Goal: Information Seeking & Learning: Check status

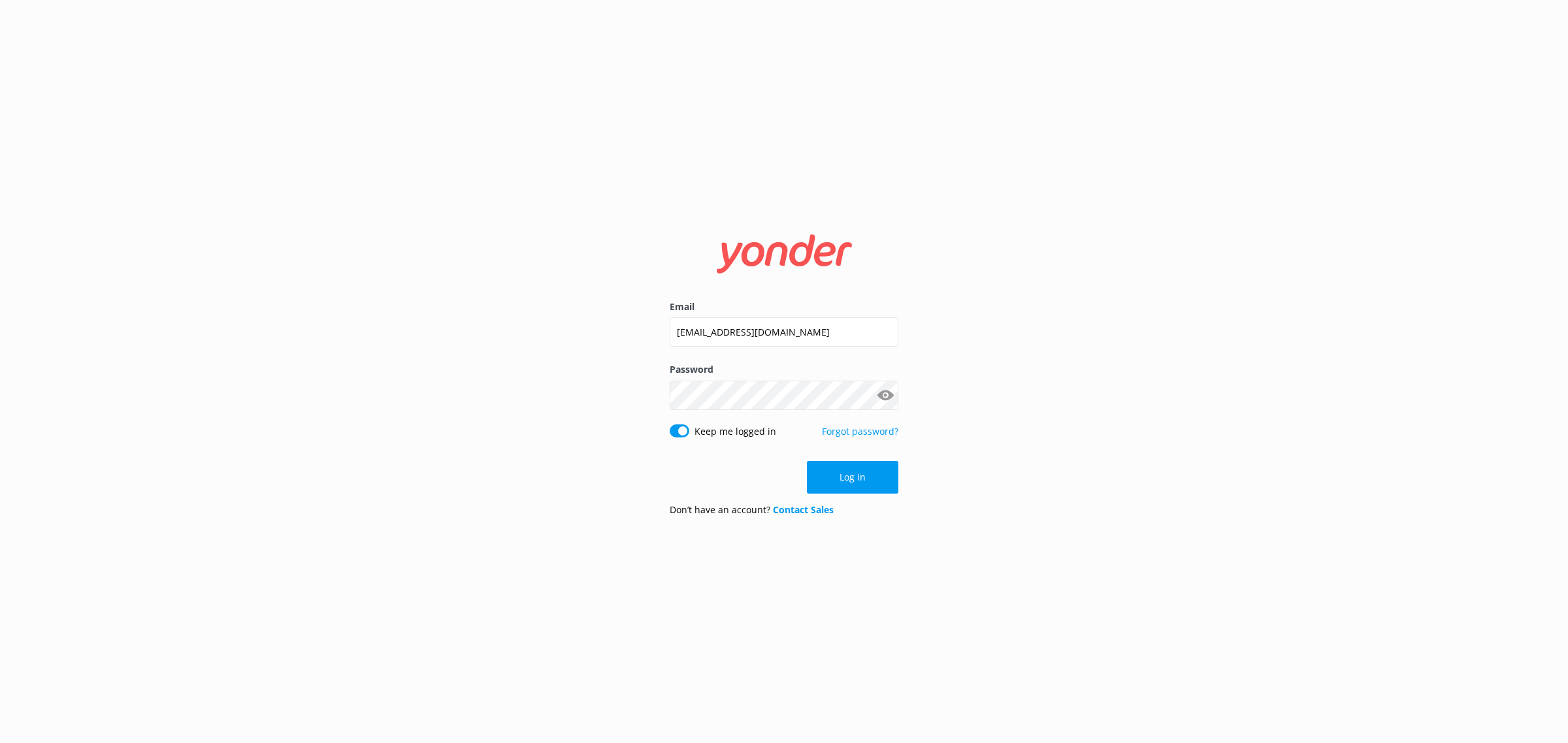
click at [824, 472] on button "Log in" at bounding box center [852, 477] width 91 height 33
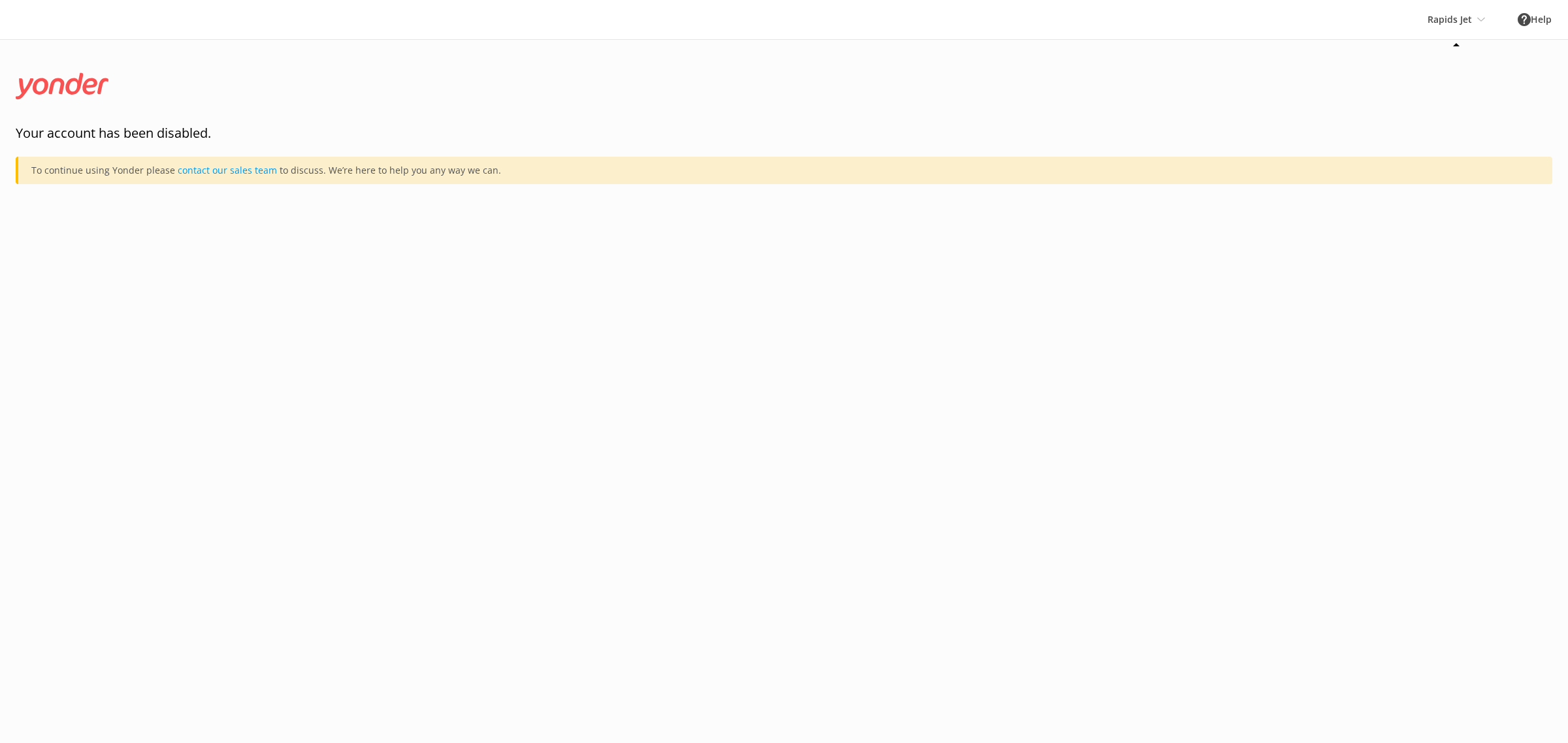
click at [1450, 26] on div "Rapids Jet Te Pā Tū Rapids Jet" at bounding box center [1456, 19] width 90 height 39
click at [1422, 46] on link "Te Pā Tū" at bounding box center [1476, 54] width 130 height 31
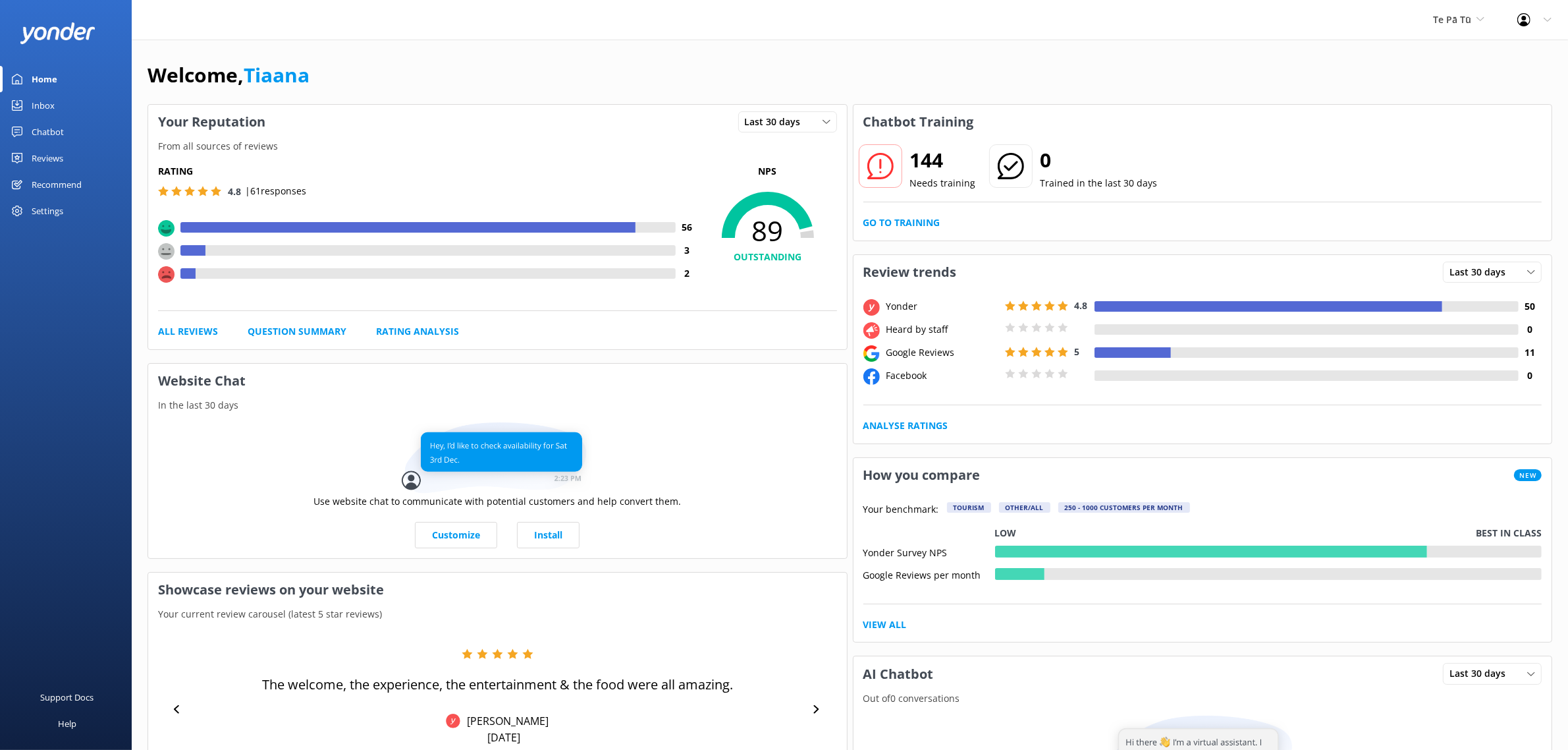
click at [79, 159] on link "Reviews" at bounding box center [66, 159] width 131 height 26
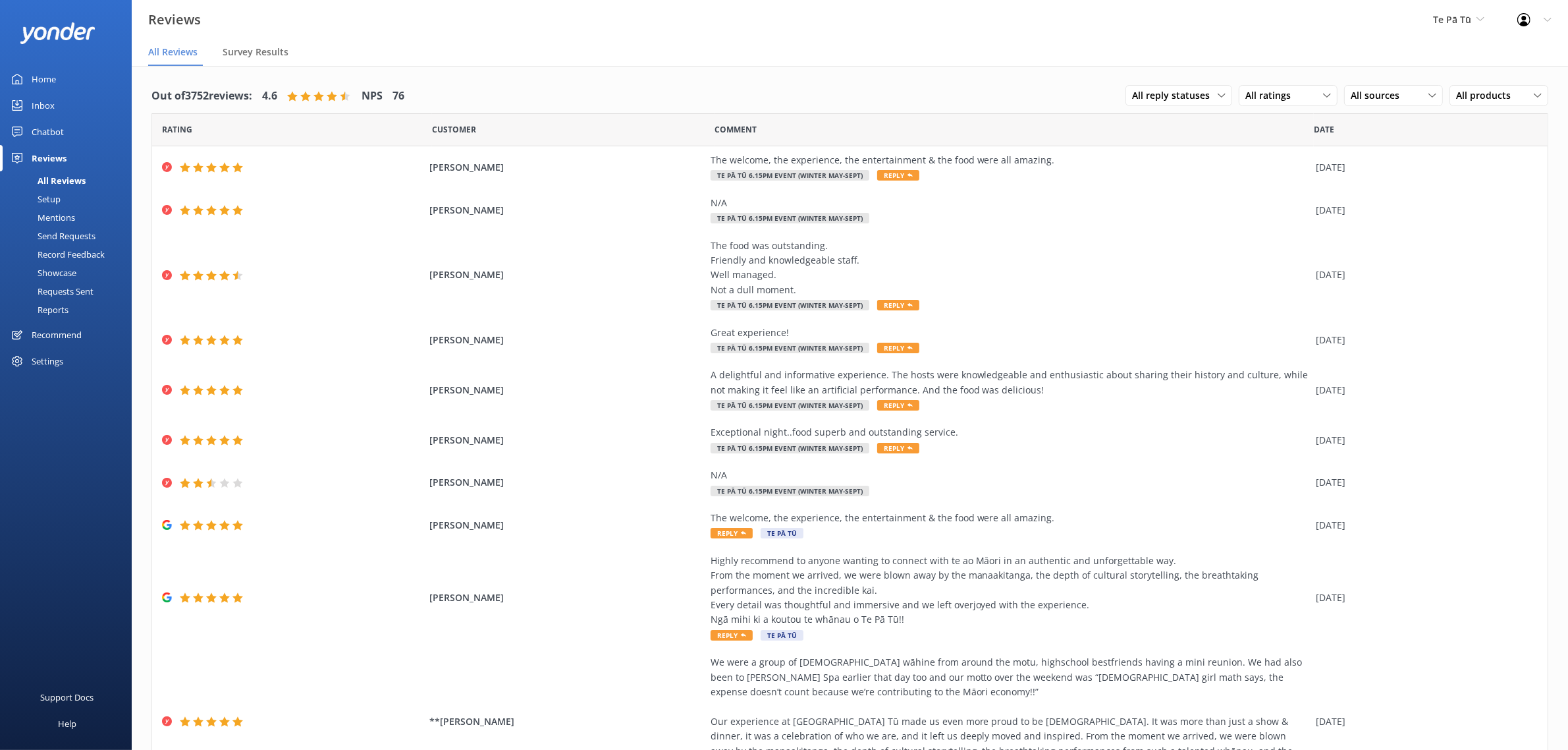
click at [69, 312] on link "Reports" at bounding box center [70, 310] width 124 height 19
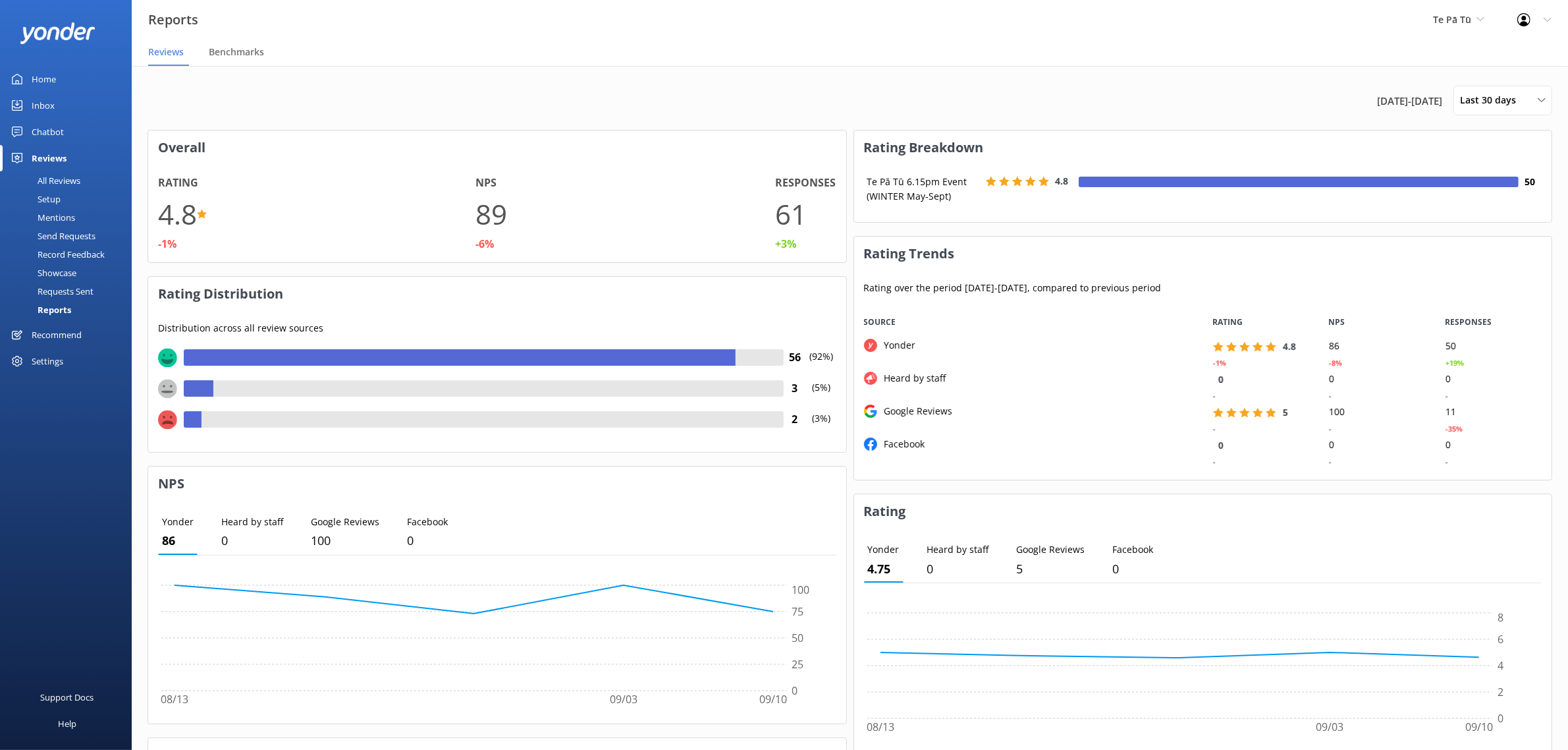
click at [320, 176] on div "Rating 4.8 -1% NPS 89 -6% Responses 61 +3%" at bounding box center [497, 213] width 698 height 97
click at [1489, 100] on span "Last 30 days" at bounding box center [1492, 100] width 64 height 15
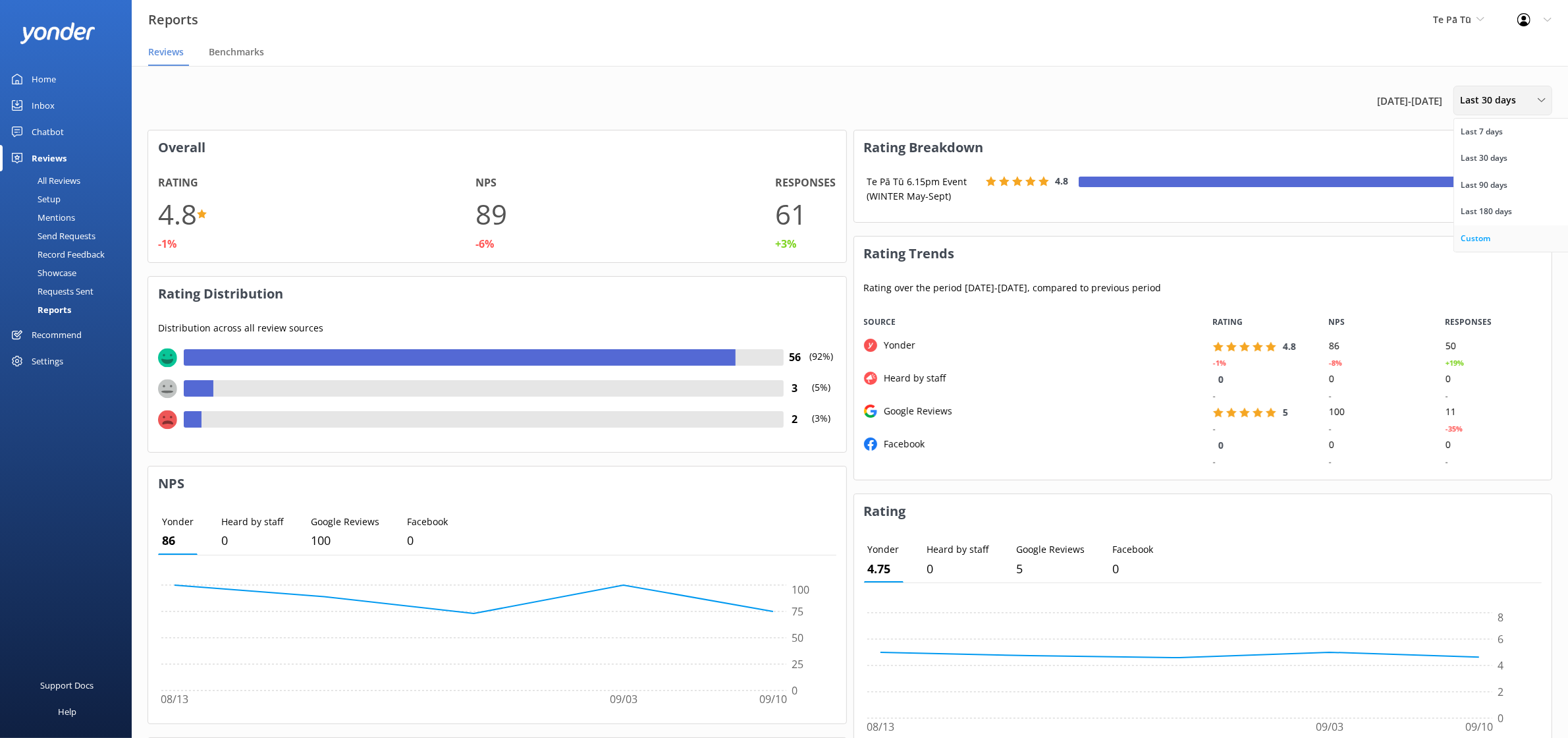
click at [1499, 235] on link "Custom" at bounding box center [1513, 238] width 117 height 26
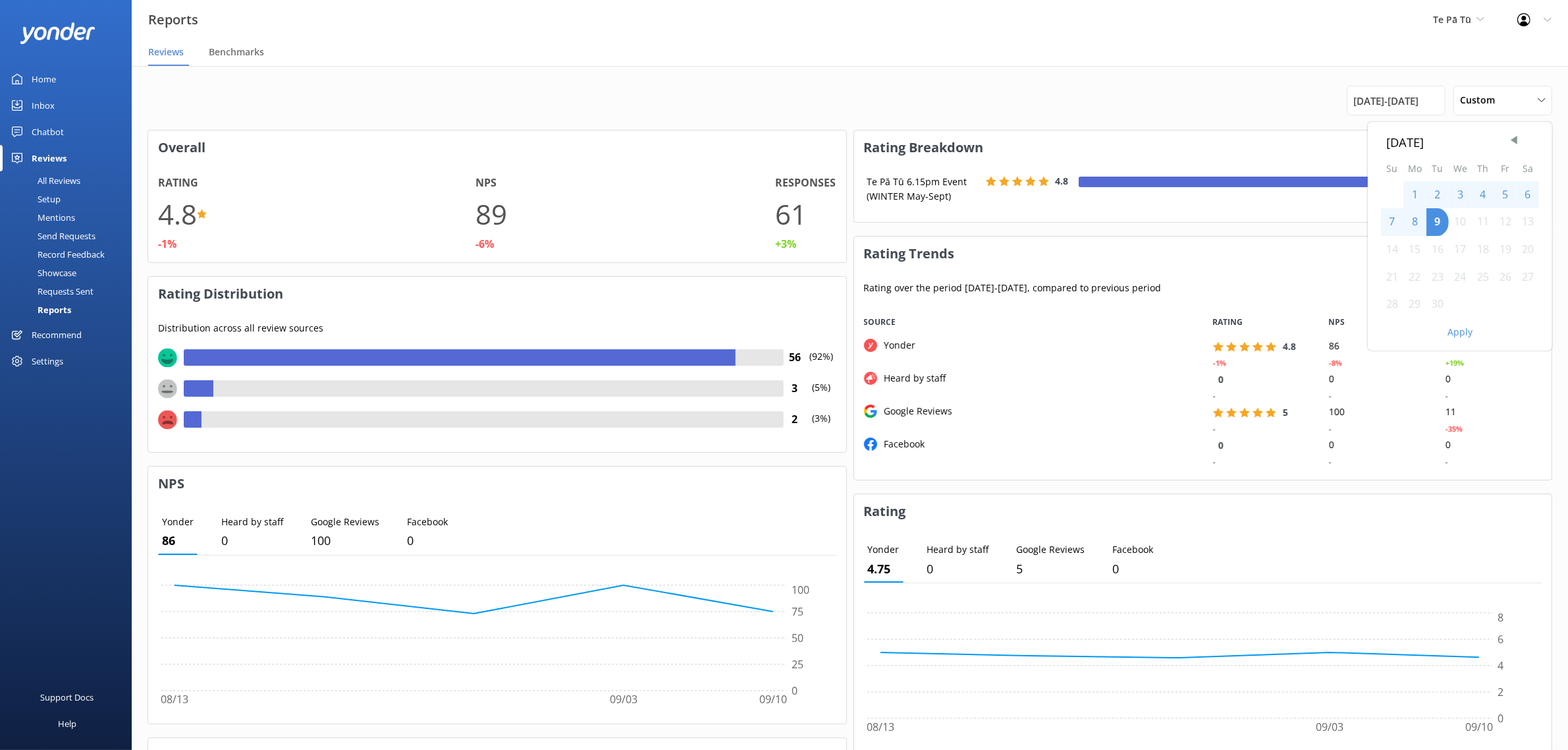
click at [1464, 337] on div "Apply" at bounding box center [1460, 329] width 185 height 22
click at [1466, 334] on button "Apply" at bounding box center [1460, 332] width 25 height 9
click at [1419, 99] on span "[DATE] - [DATE]" at bounding box center [1386, 101] width 65 height 15
click at [1510, 142] on span "Previous Month" at bounding box center [1514, 140] width 13 height 13
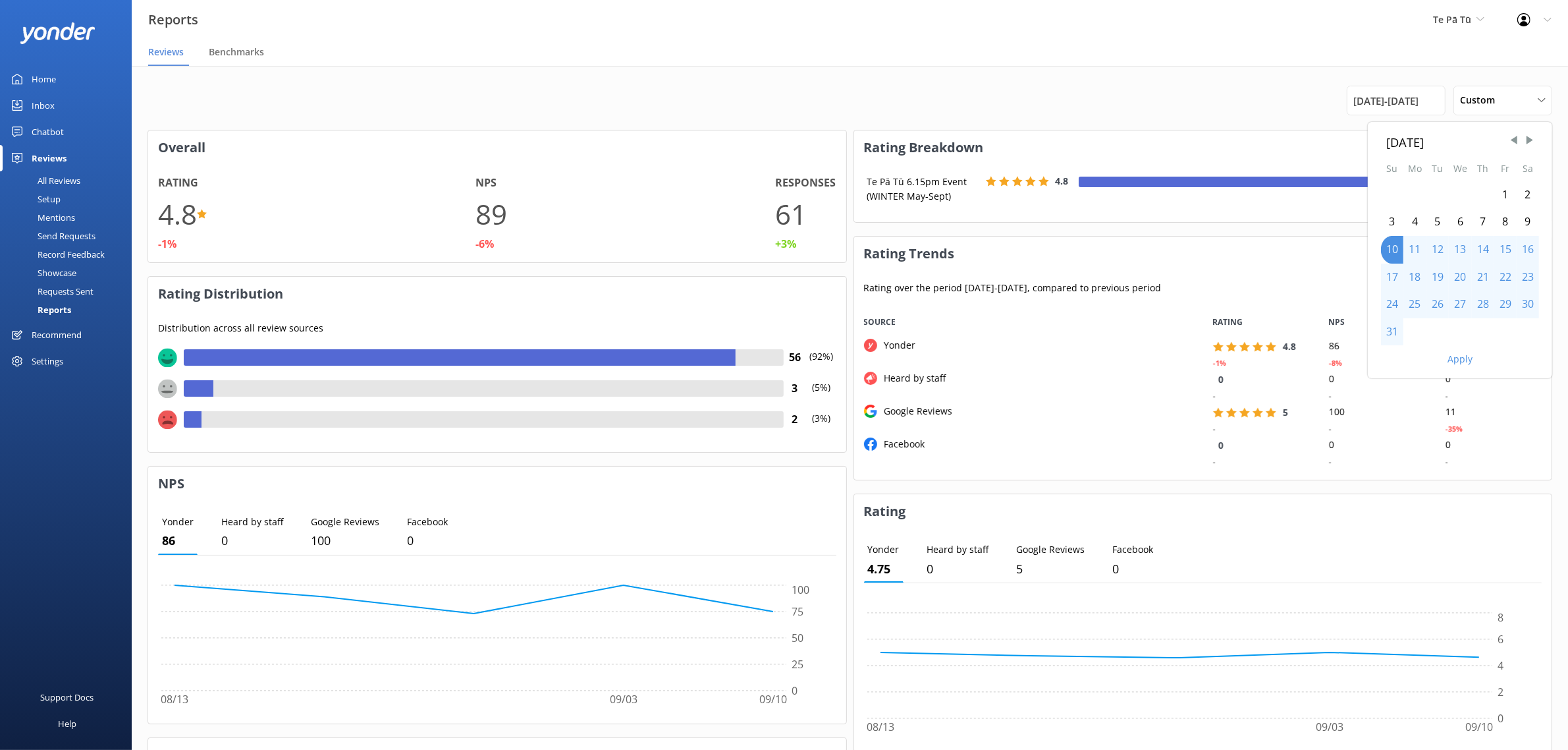
click at [1504, 196] on div "1" at bounding box center [1505, 195] width 22 height 28
click at [1389, 333] on div "31" at bounding box center [1392, 332] width 22 height 28
click at [1461, 356] on button "Apply" at bounding box center [1460, 360] width 25 height 9
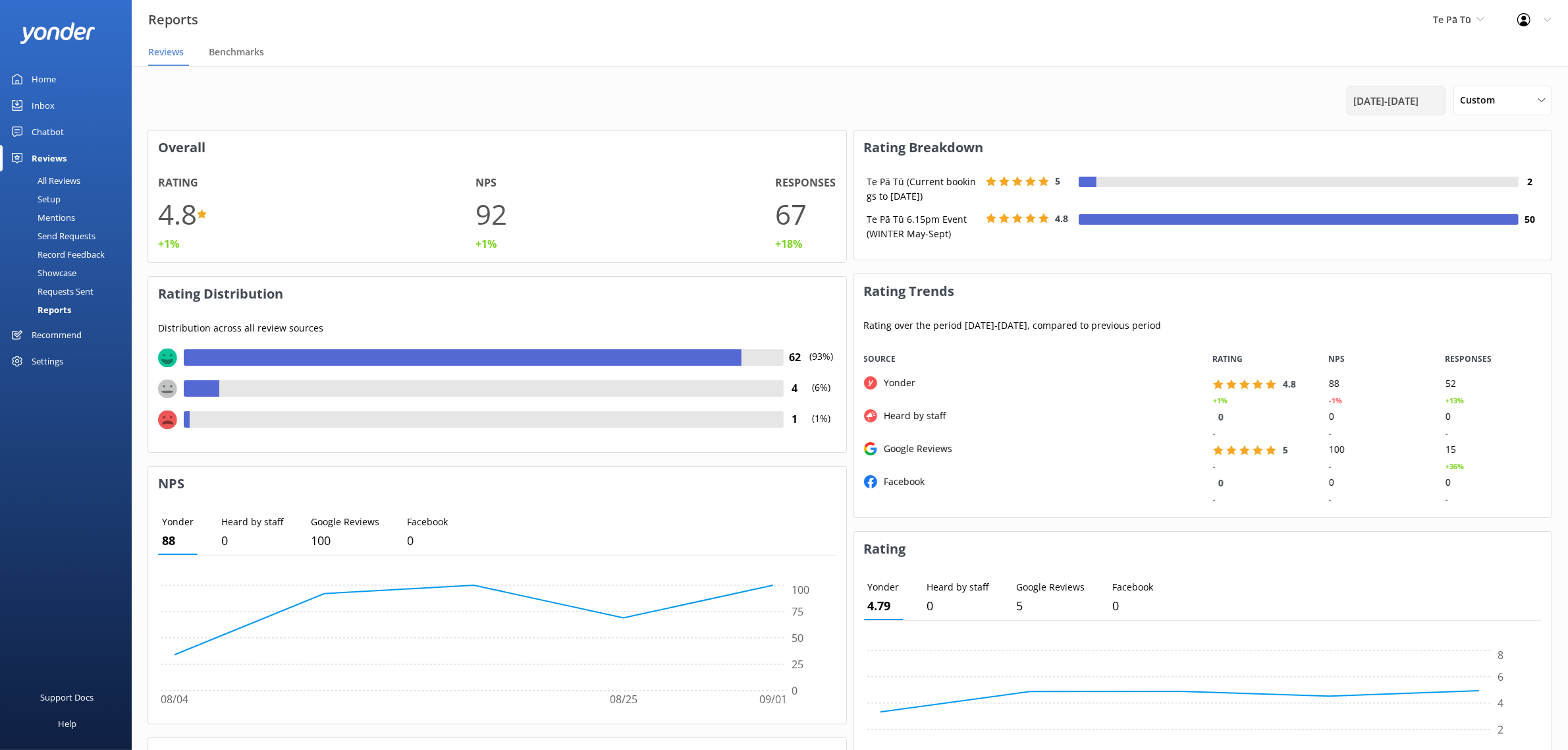
click at [1406, 102] on span "[DATE] - [DATE]" at bounding box center [1386, 101] width 65 height 15
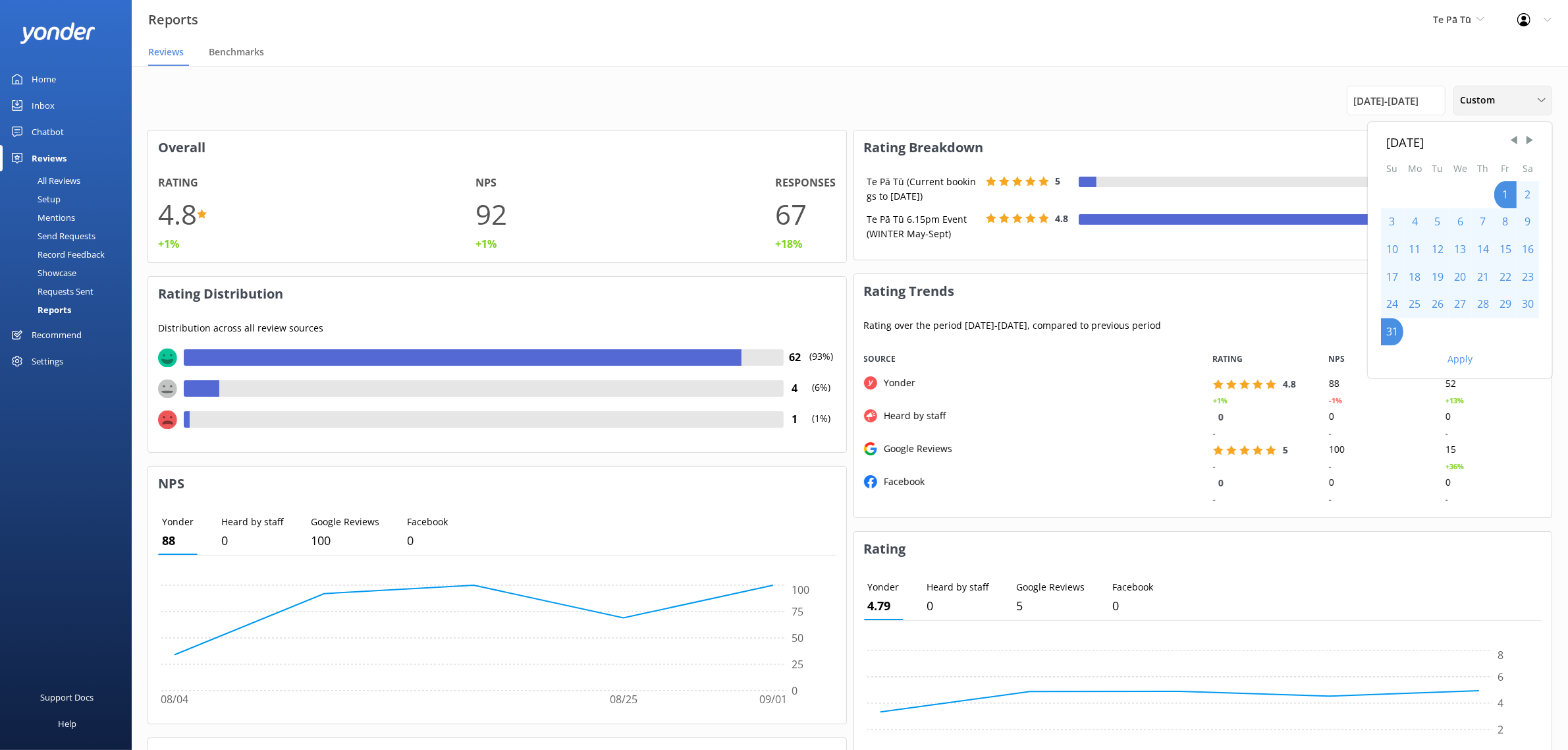
click at [1512, 101] on div "Custom" at bounding box center [1502, 100] width 92 height 15
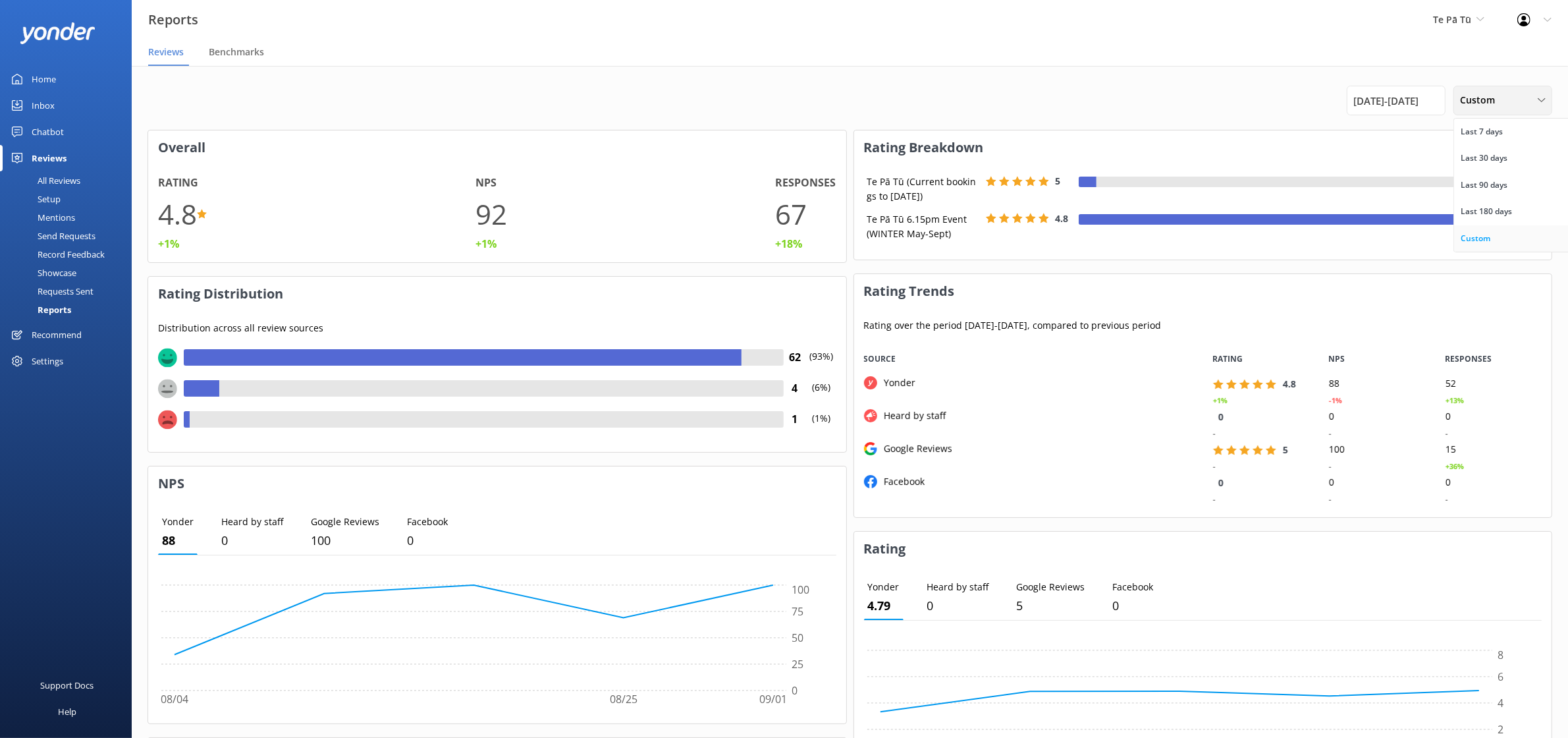
click at [1504, 225] on link "Custom" at bounding box center [1513, 238] width 117 height 26
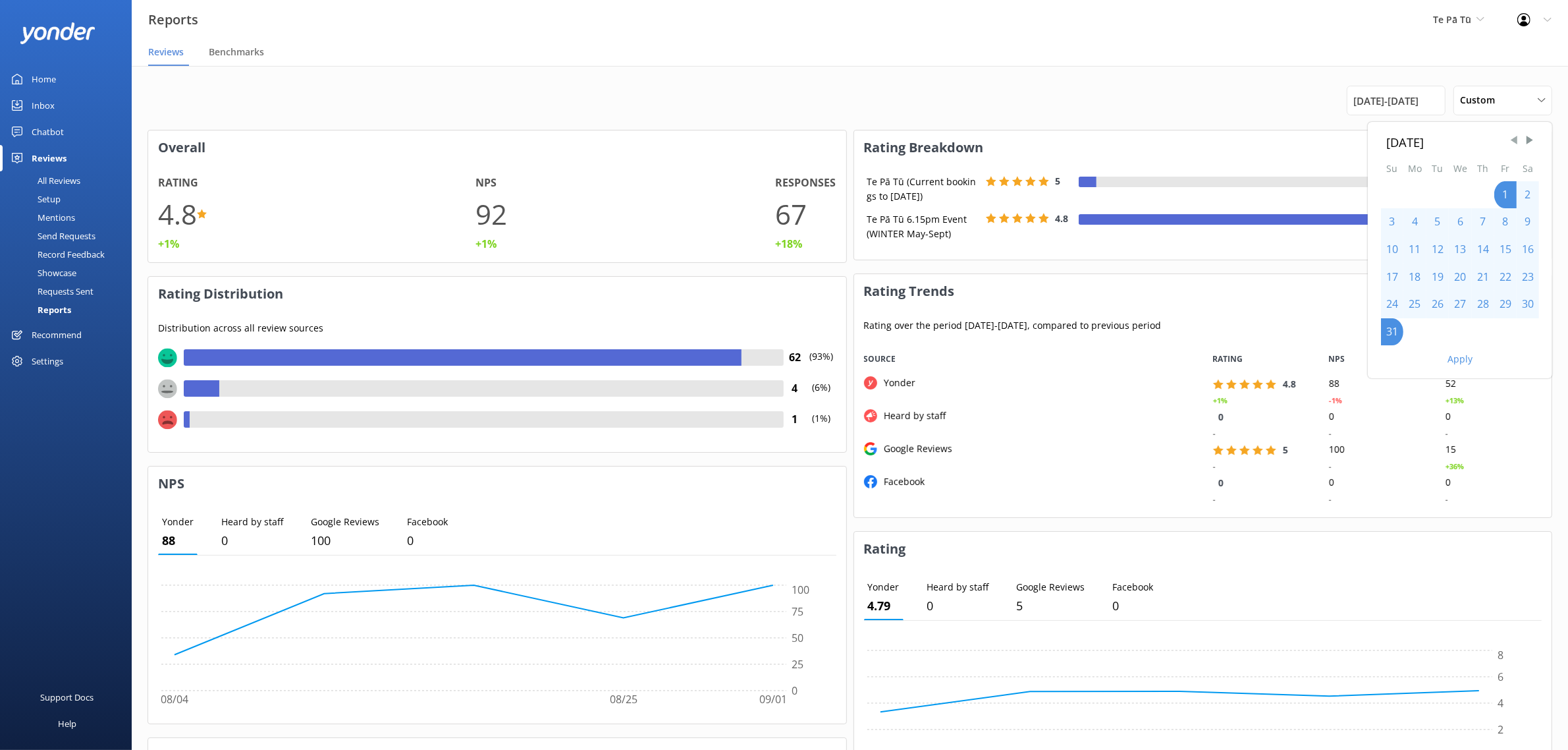
click at [1512, 143] on span "Previous Month" at bounding box center [1514, 140] width 13 height 13
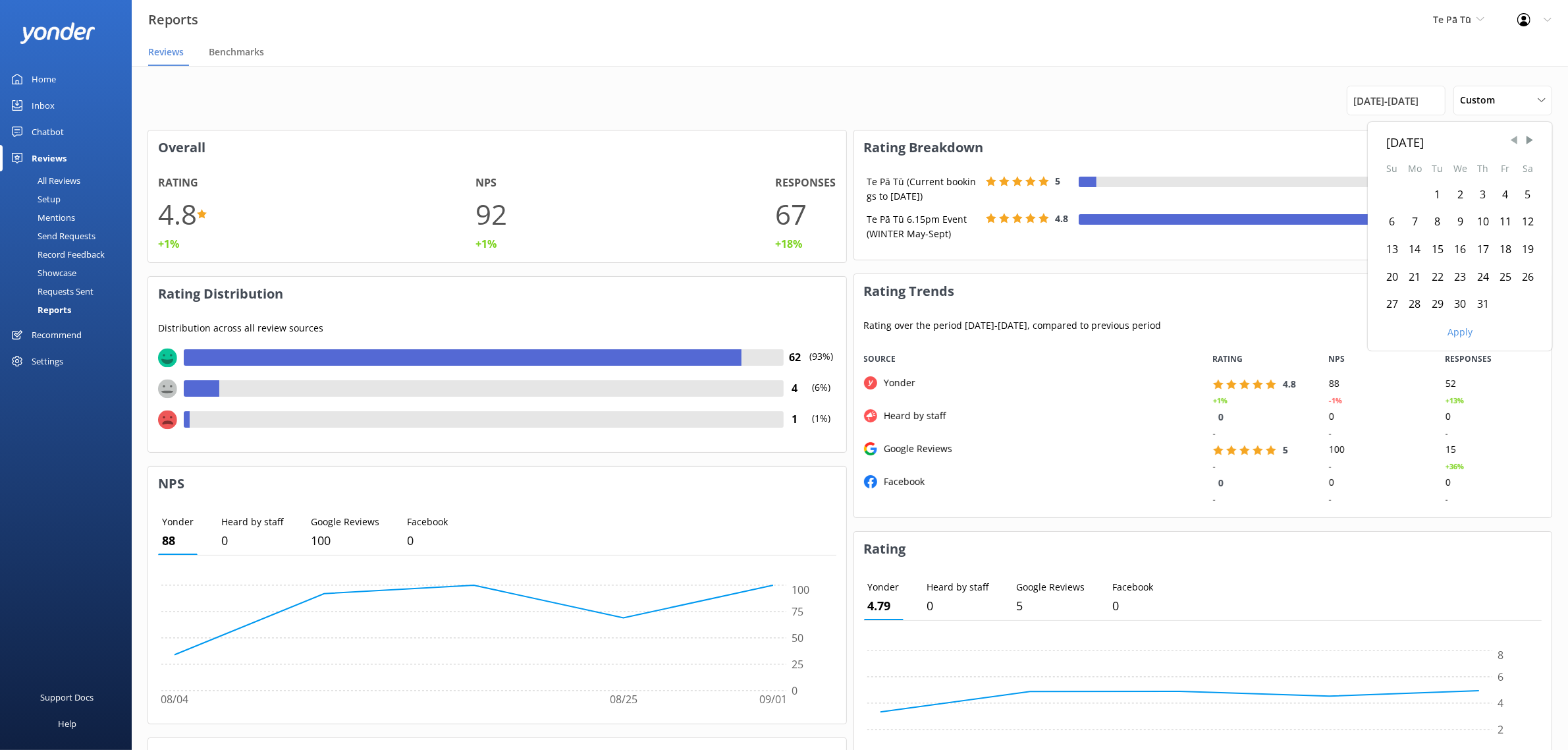
click at [1512, 143] on span "Previous Month" at bounding box center [1514, 140] width 13 height 13
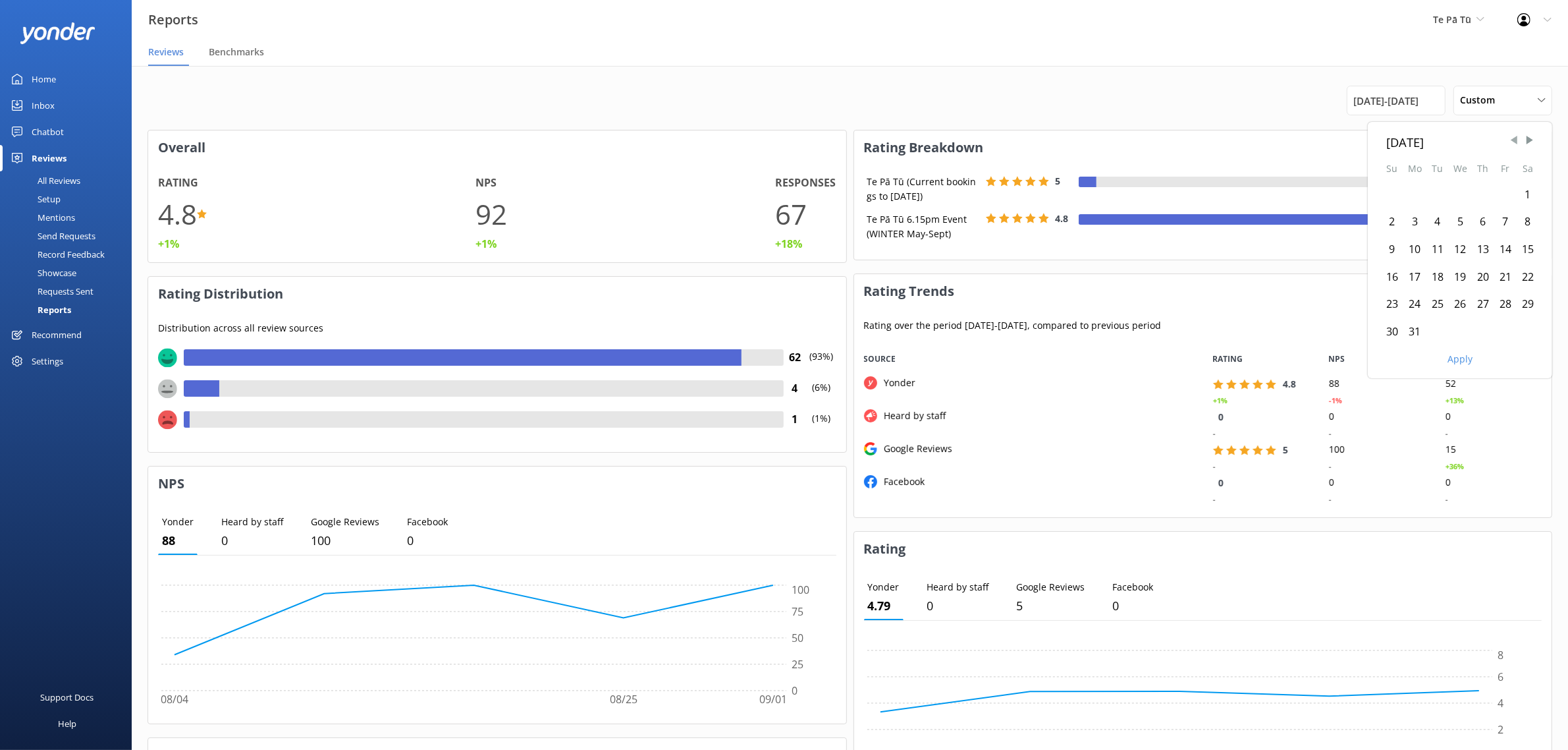
click at [1512, 143] on span "Previous Month" at bounding box center [1514, 140] width 13 height 13
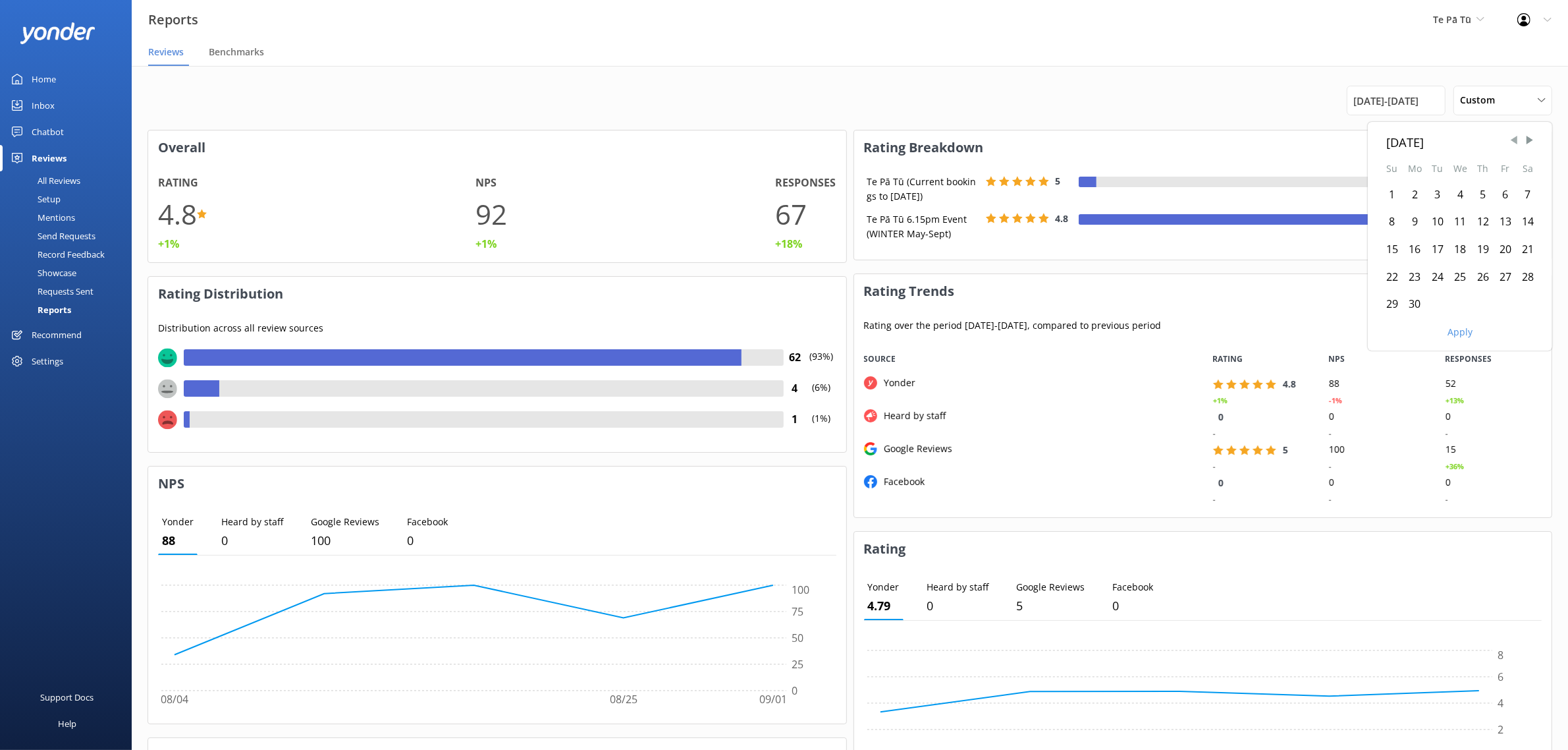
click at [1512, 143] on span "Previous Month" at bounding box center [1514, 140] width 13 height 13
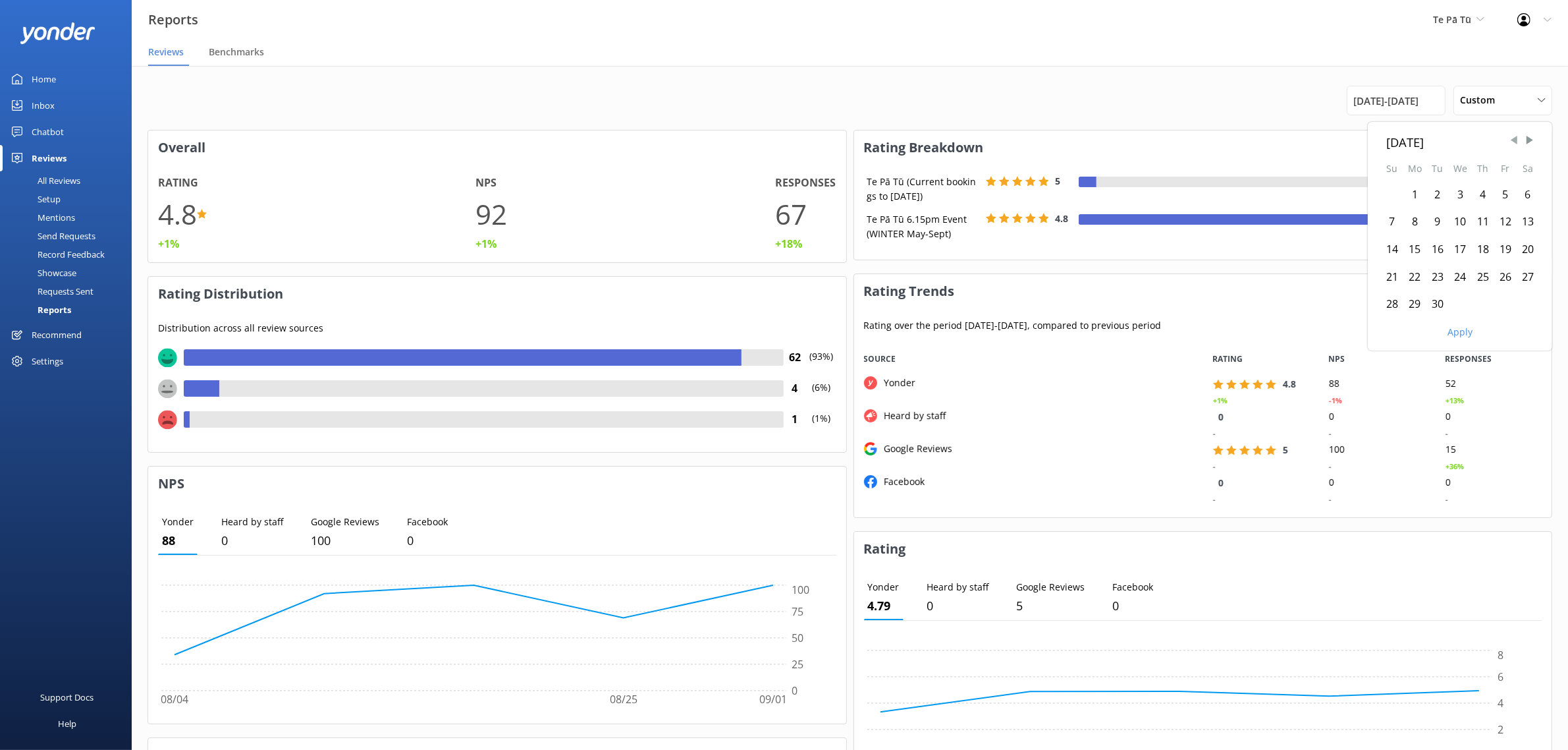
click at [1512, 143] on span "Previous Month" at bounding box center [1514, 140] width 13 height 13
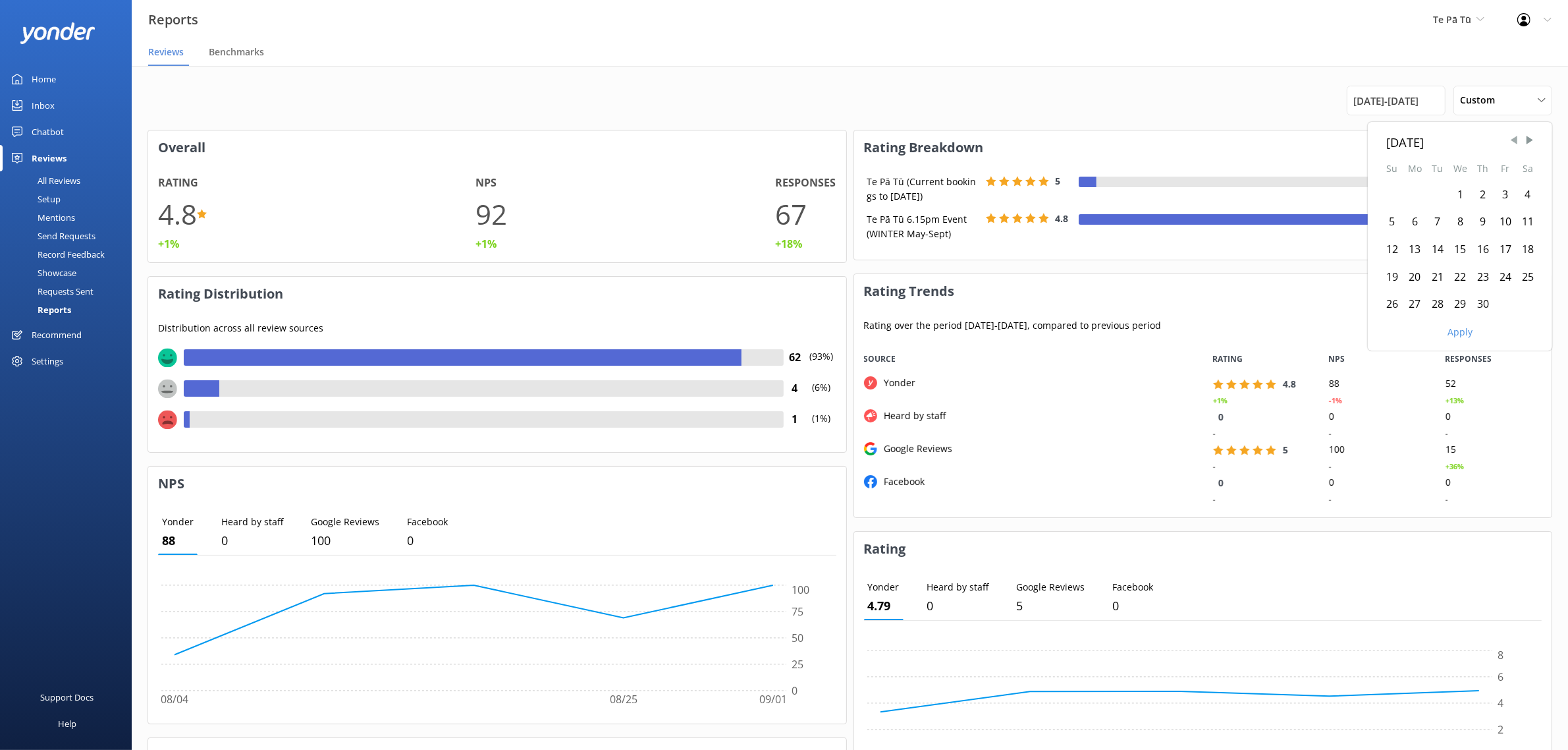
click at [1512, 143] on span "Previous Month" at bounding box center [1514, 140] width 13 height 13
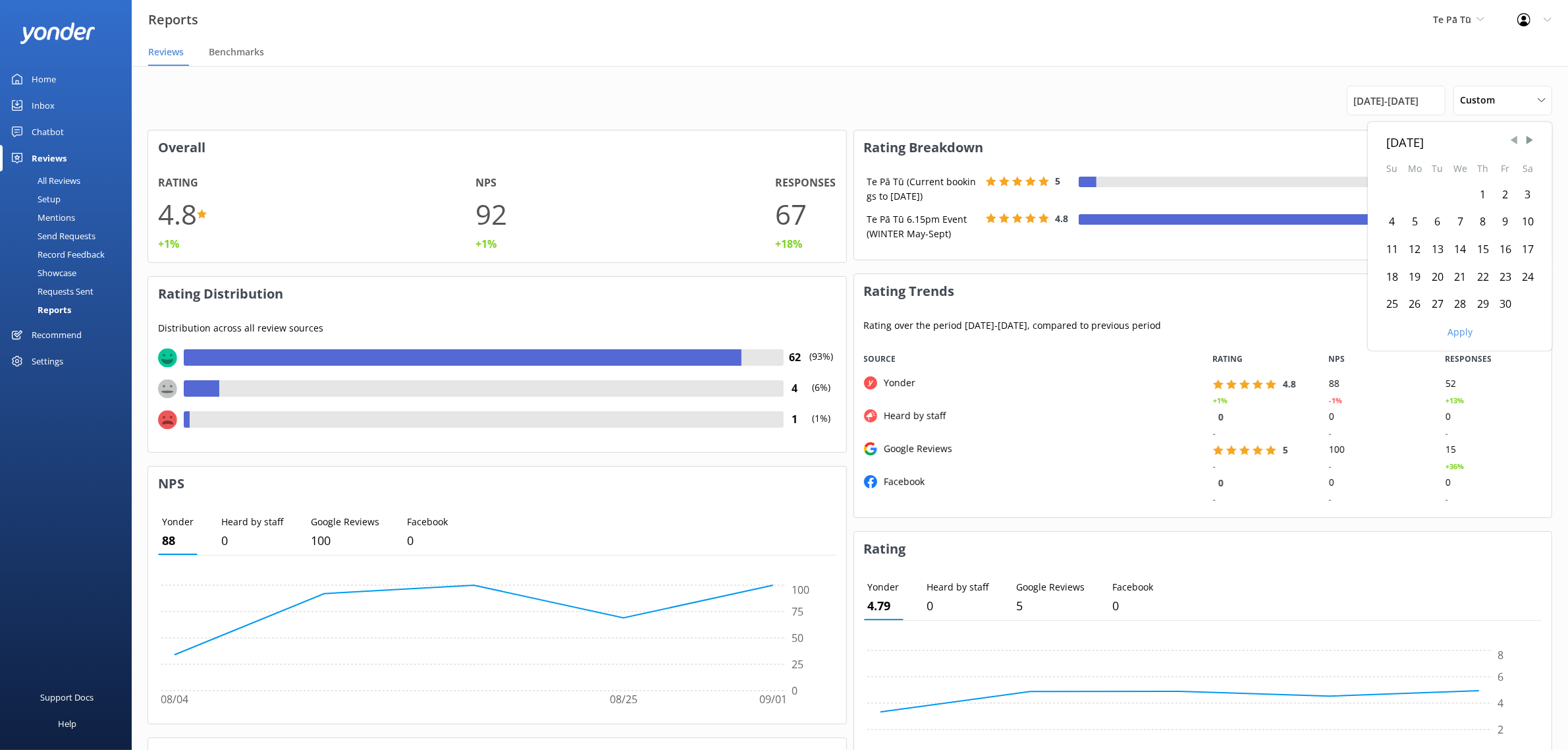
click at [1512, 143] on span "Previous Month" at bounding box center [1514, 140] width 13 height 13
click at [1517, 141] on span "Previous Month" at bounding box center [1514, 140] width 13 height 13
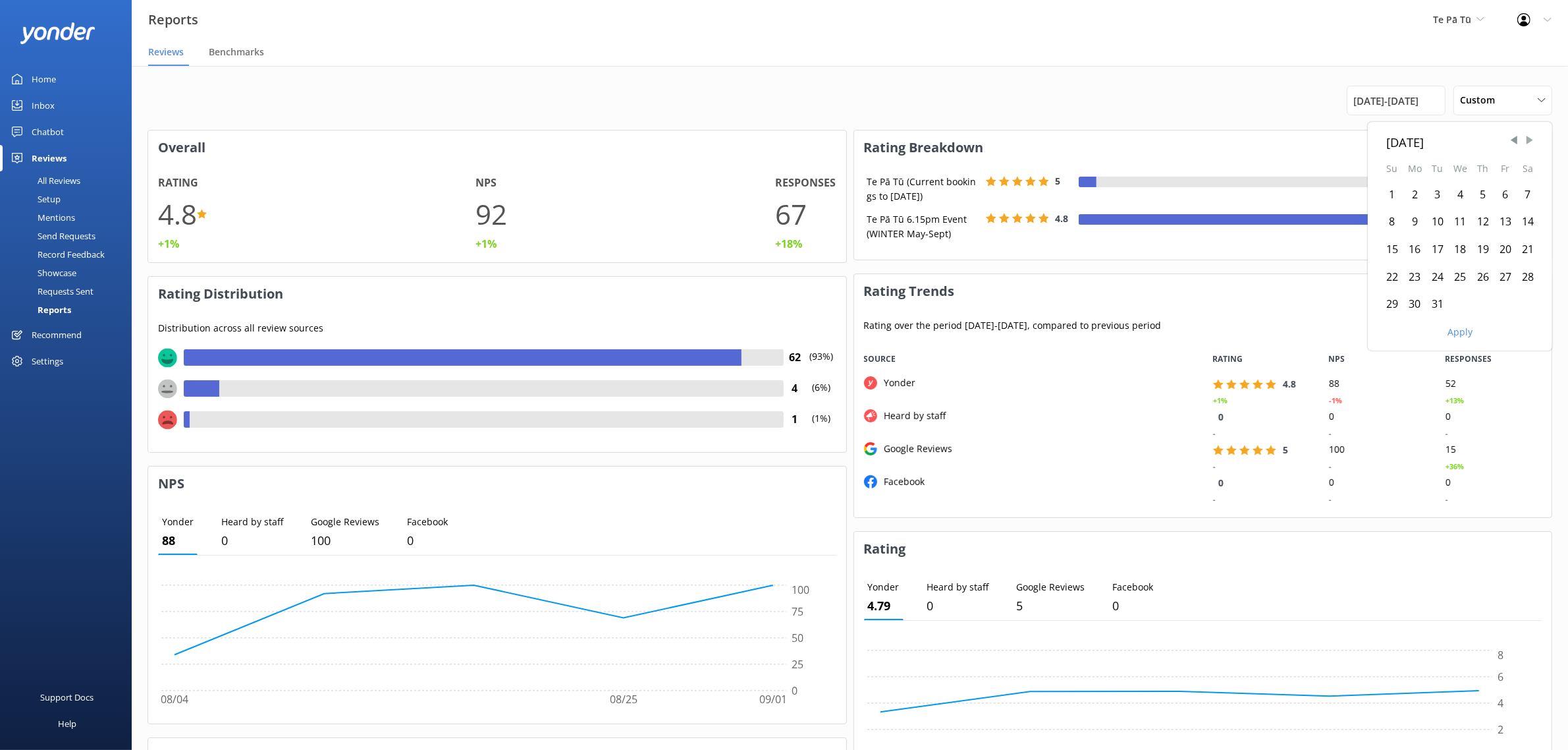
click at [1529, 139] on span "Next Month" at bounding box center [1529, 140] width 13 height 13
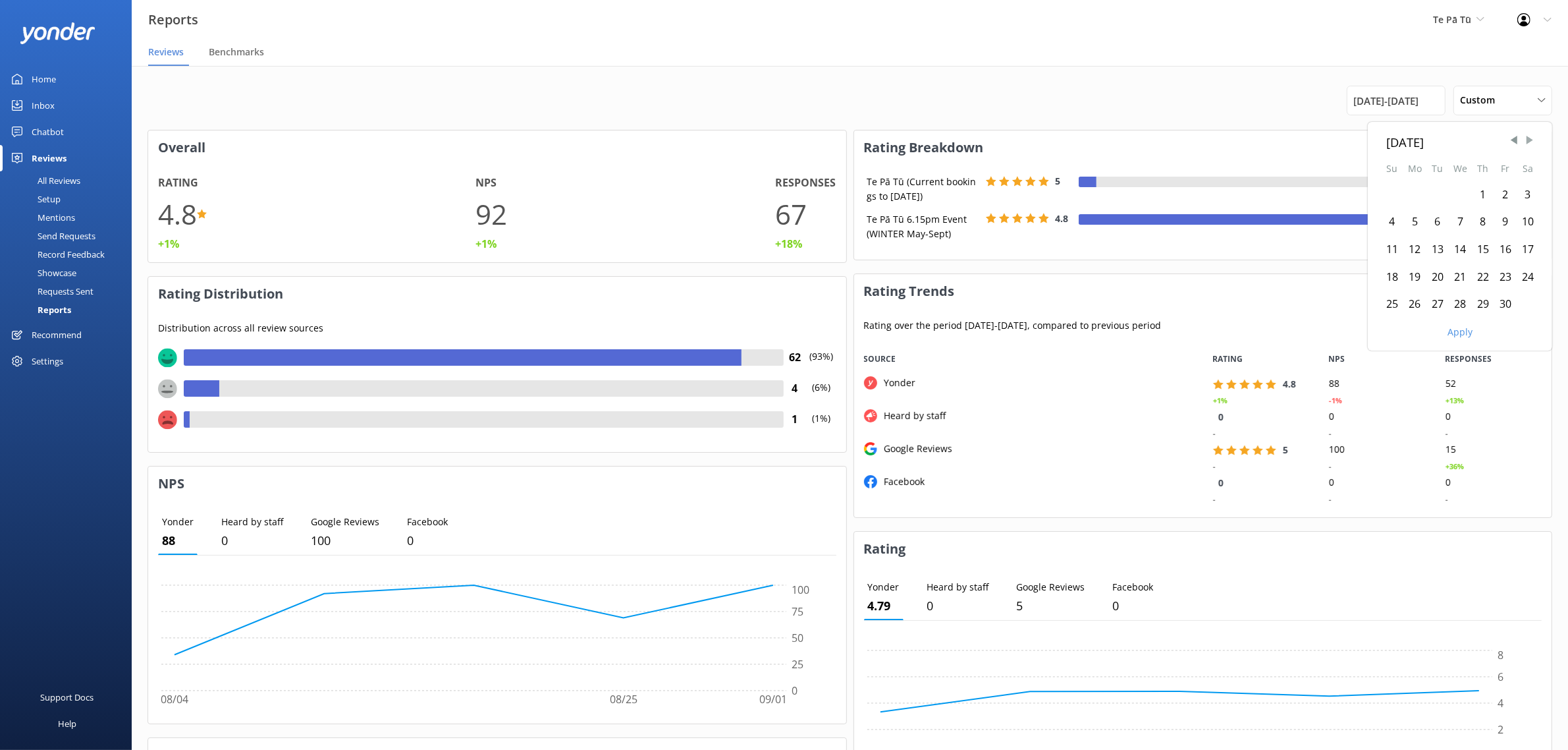
click at [1529, 139] on span "Next Month" at bounding box center [1529, 140] width 13 height 13
click at [1527, 142] on span "Next Month" at bounding box center [1529, 140] width 13 height 13
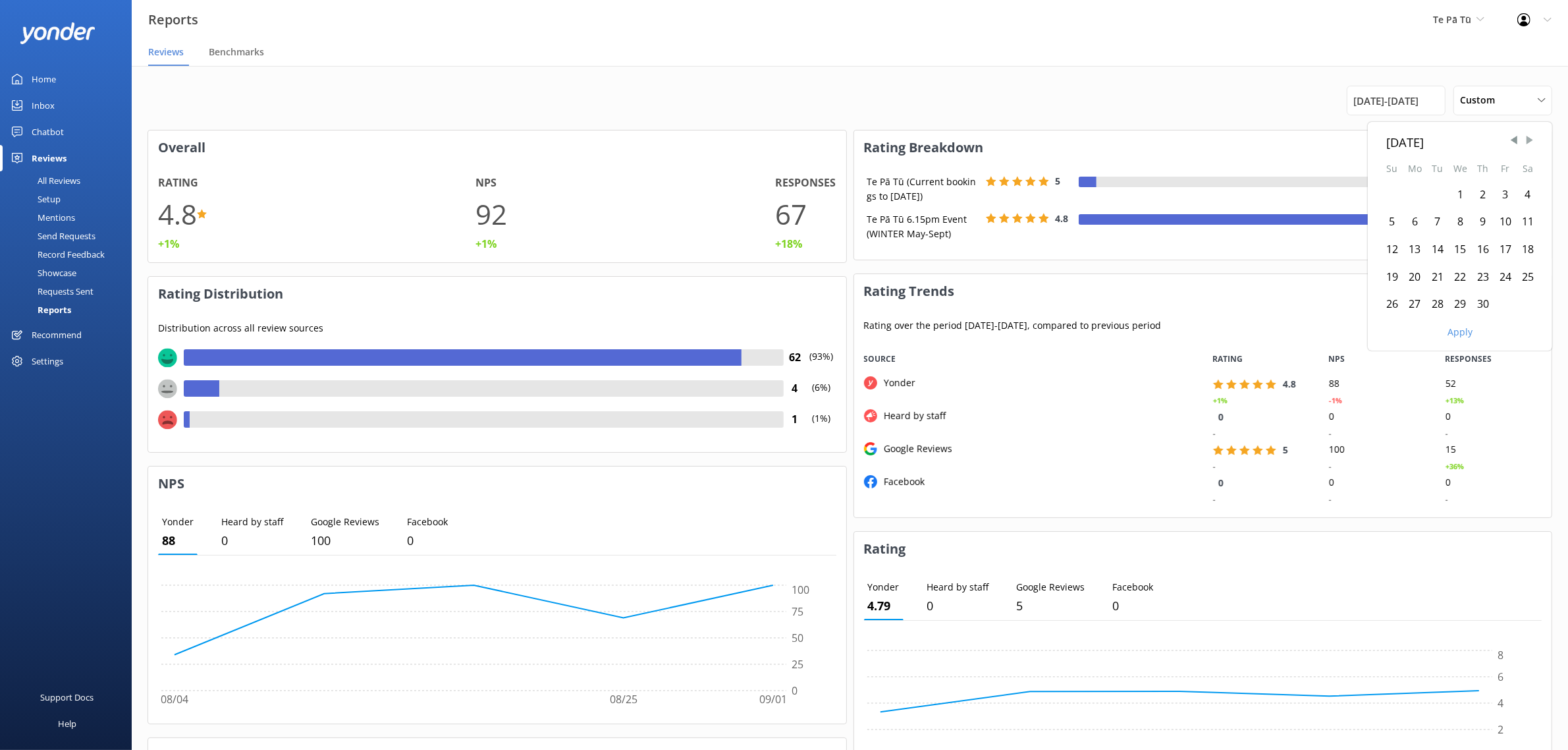
click at [1527, 142] on span "Next Month" at bounding box center [1529, 140] width 13 height 13
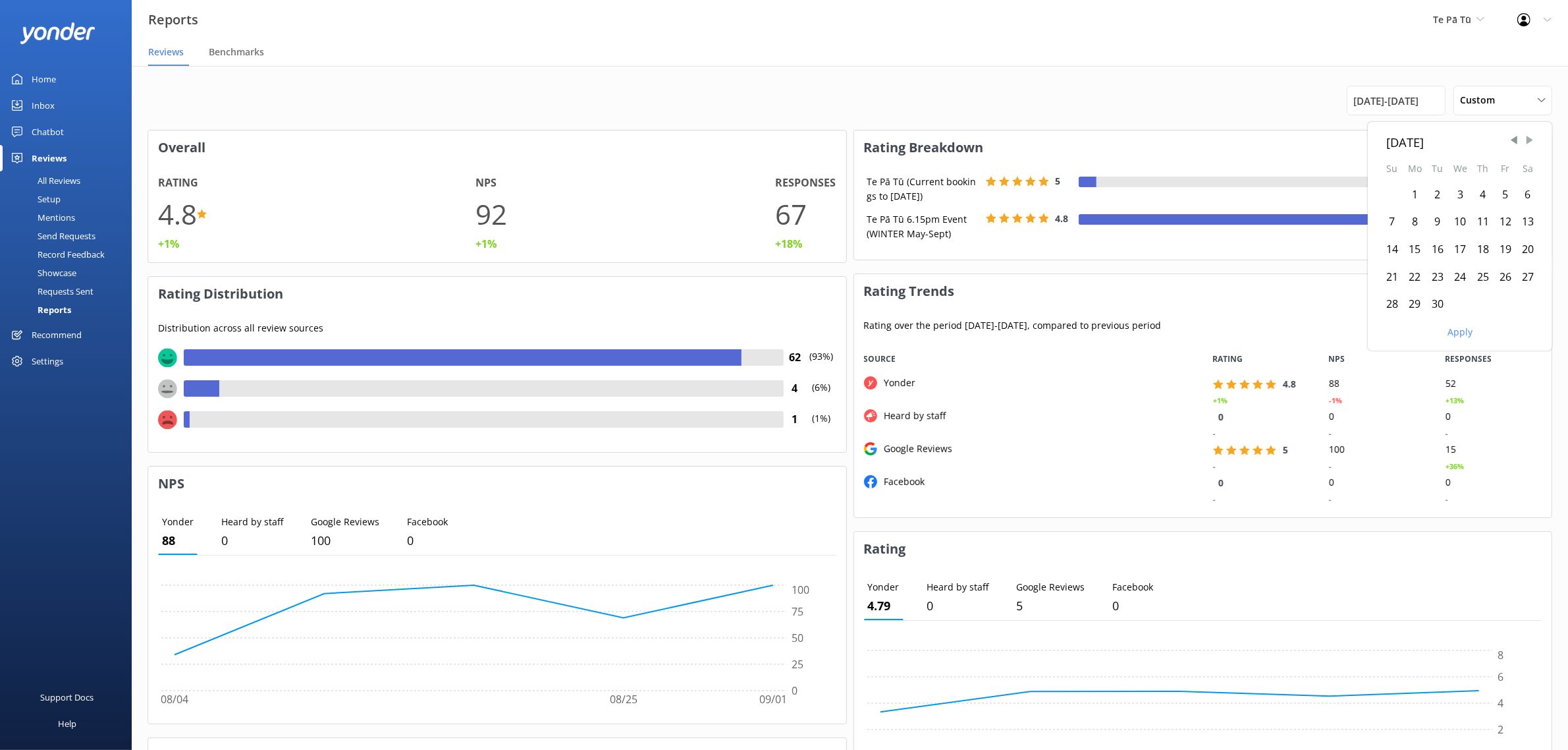
click at [1527, 142] on span "Next Month" at bounding box center [1529, 140] width 13 height 13
click at [1508, 143] on span "Previous Month" at bounding box center [1514, 140] width 13 height 13
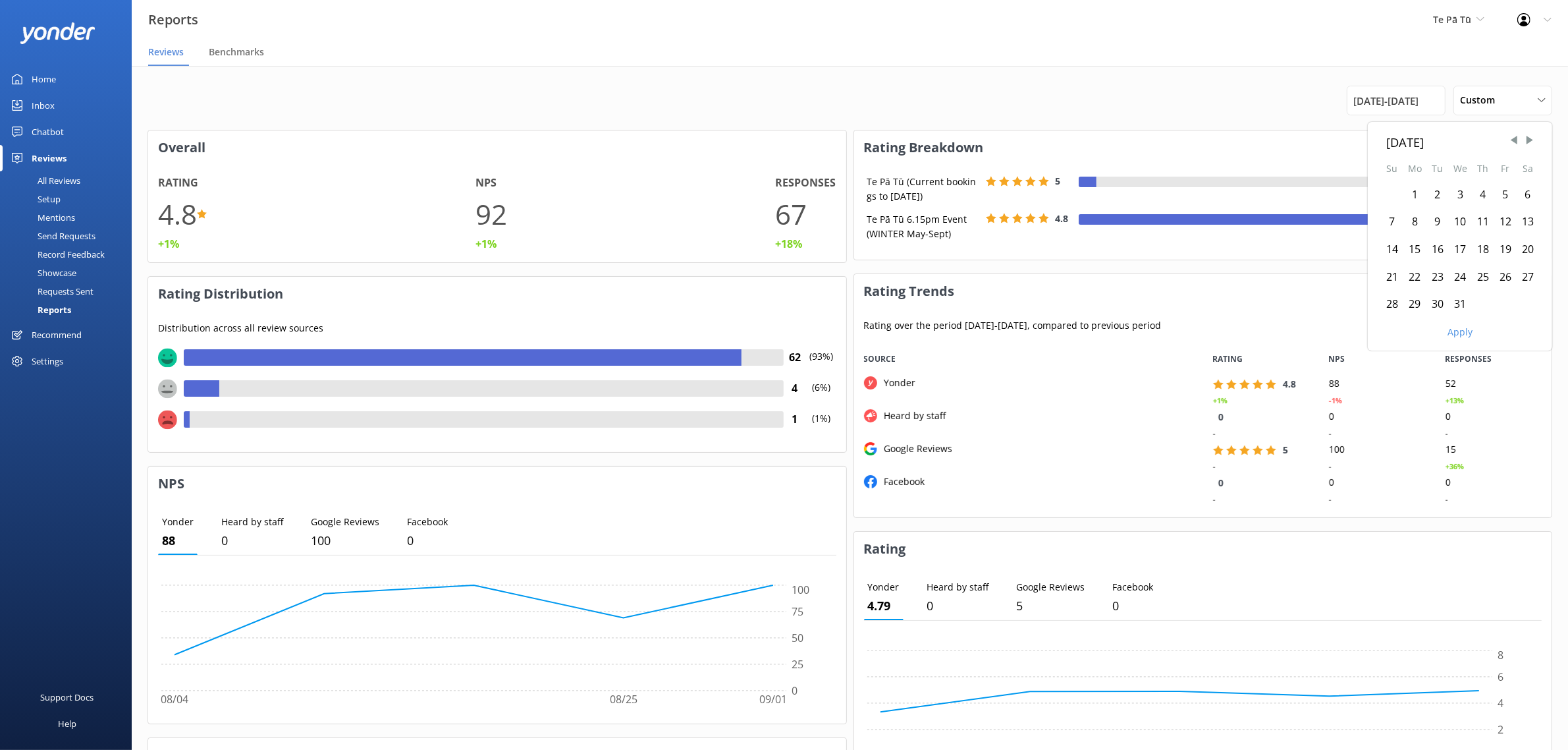
drag, startPoint x: 1418, startPoint y: 193, endPoint x: 1440, endPoint y: 186, distance: 23.1
click at [1420, 193] on div "1" at bounding box center [1415, 195] width 23 height 28
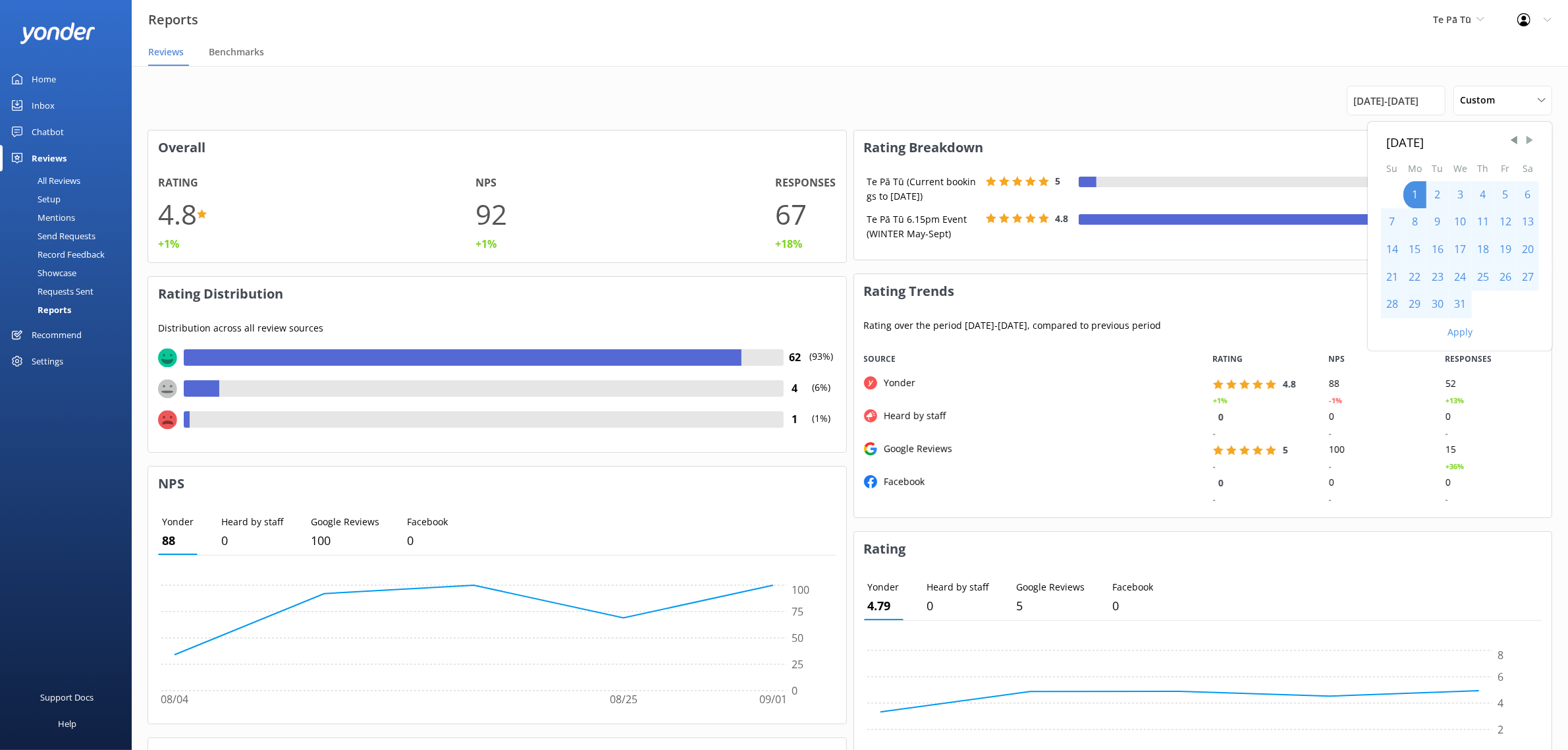
click at [1532, 141] on span "Next Month" at bounding box center [1529, 140] width 13 height 13
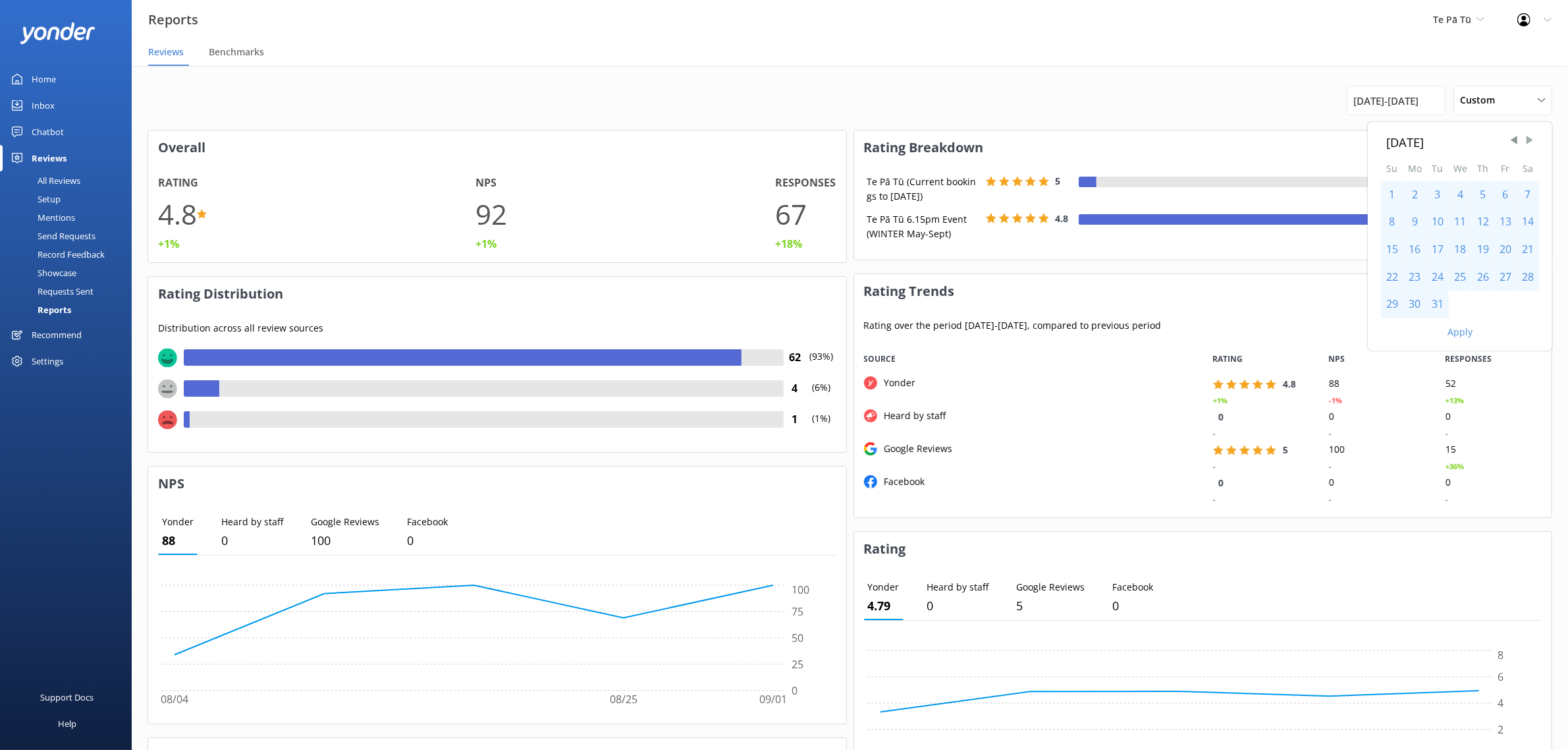
click at [1532, 141] on span "Next Month" at bounding box center [1529, 140] width 13 height 13
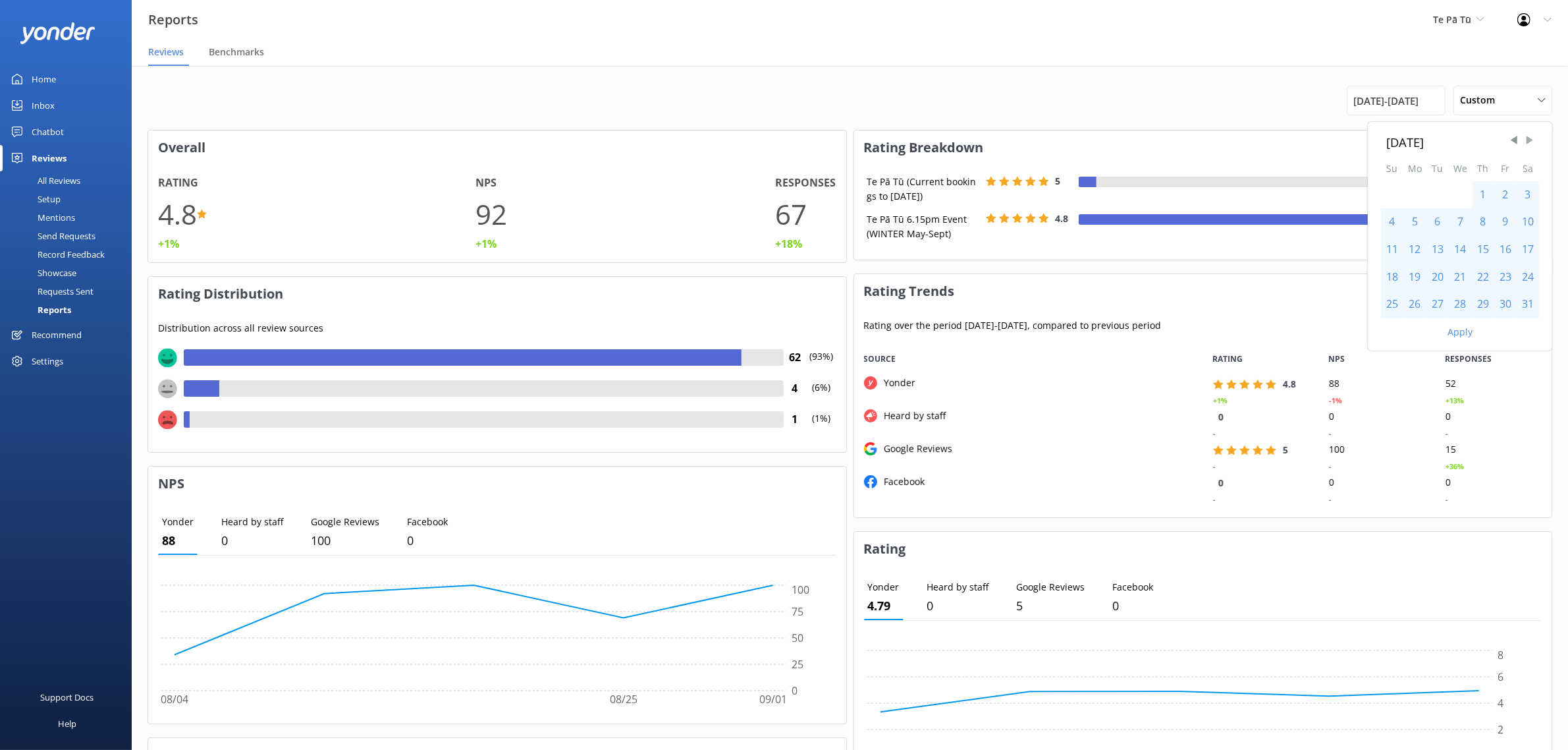
click at [1532, 141] on span "Next Month" at bounding box center [1529, 140] width 13 height 13
click at [1420, 307] on div "30" at bounding box center [1415, 305] width 23 height 28
click at [1456, 328] on button "Apply" at bounding box center [1460, 332] width 25 height 9
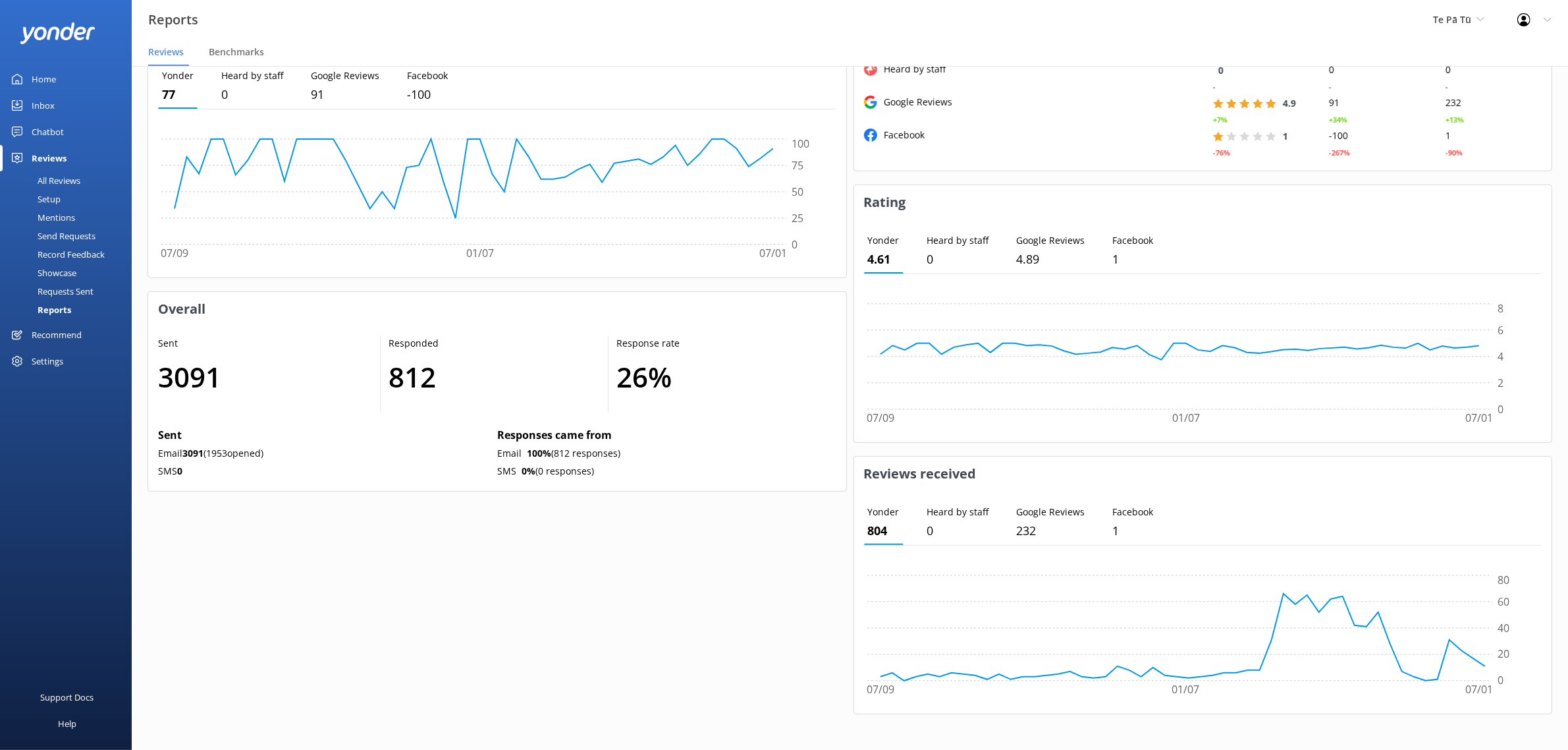
scroll to position [13, 13]
click at [509, 585] on div "Overall Rating 4.7 +2% NPS 80 +19% Responses 1037 +378% Rating Distribution Dis…" at bounding box center [497, 206] width 699 height 1044
